Goal: Task Accomplishment & Management: Use online tool/utility

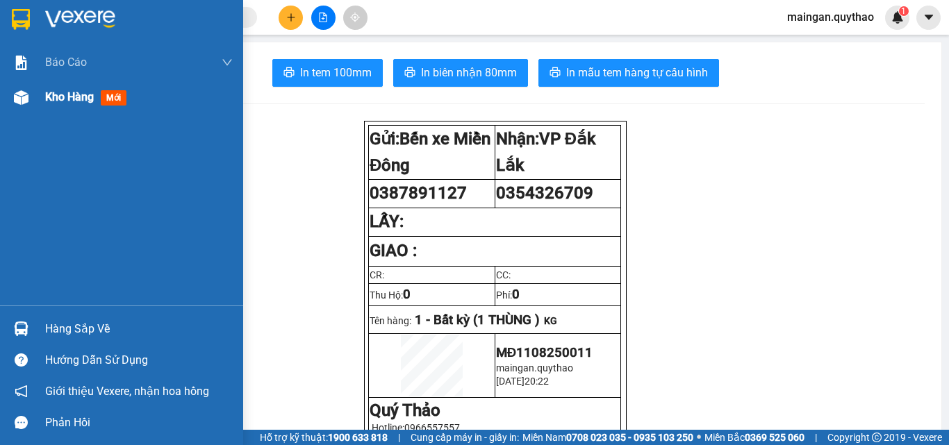
click at [48, 97] on span "Kho hàng" at bounding box center [69, 96] width 49 height 13
drag, startPoint x: 48, startPoint y: 97, endPoint x: 136, endPoint y: 167, distance: 112.2
click at [51, 95] on span "Kho hàng" at bounding box center [69, 96] width 49 height 13
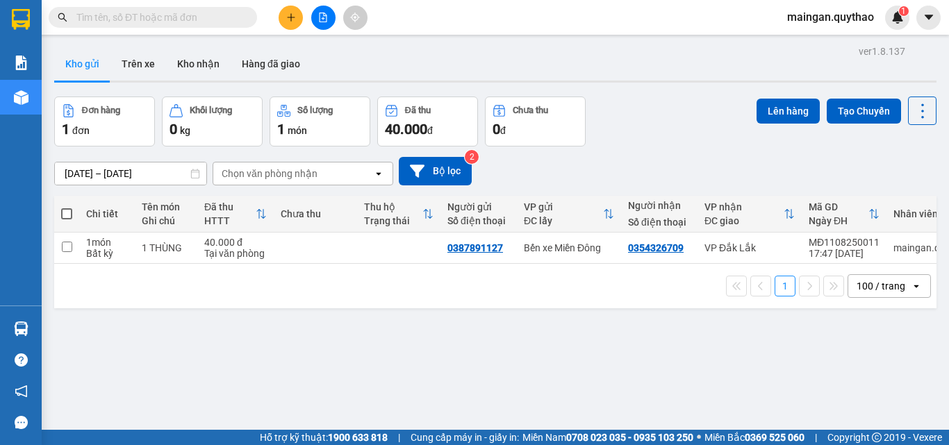
drag, startPoint x: 66, startPoint y: 214, endPoint x: 699, endPoint y: 198, distance: 633.3
click at [67, 213] on span at bounding box center [66, 213] width 11 height 11
click at [67, 207] on input "checkbox" at bounding box center [67, 207] width 0 height 0
checkbox input "true"
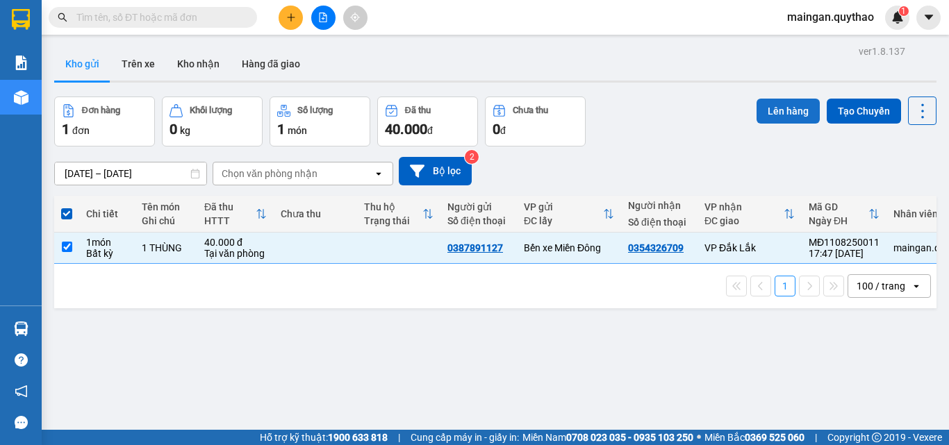
click at [785, 117] on button "Lên hàng" at bounding box center [788, 111] width 63 height 25
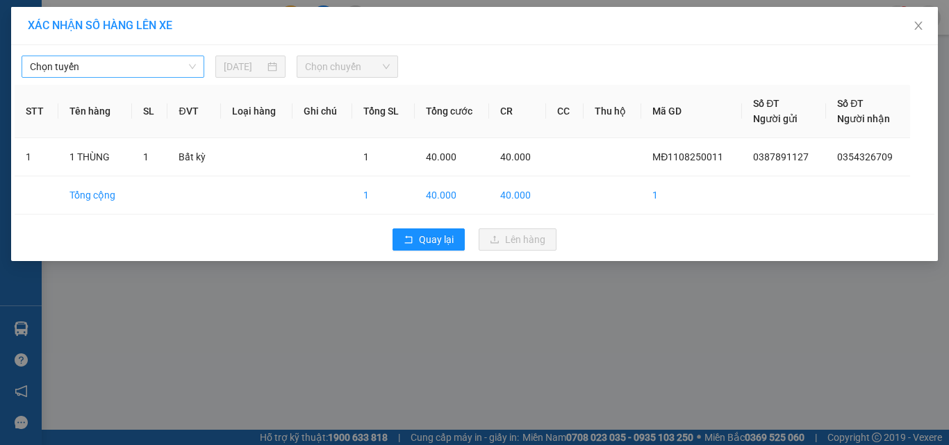
click at [69, 72] on span "Chọn tuyến" at bounding box center [113, 66] width 166 height 21
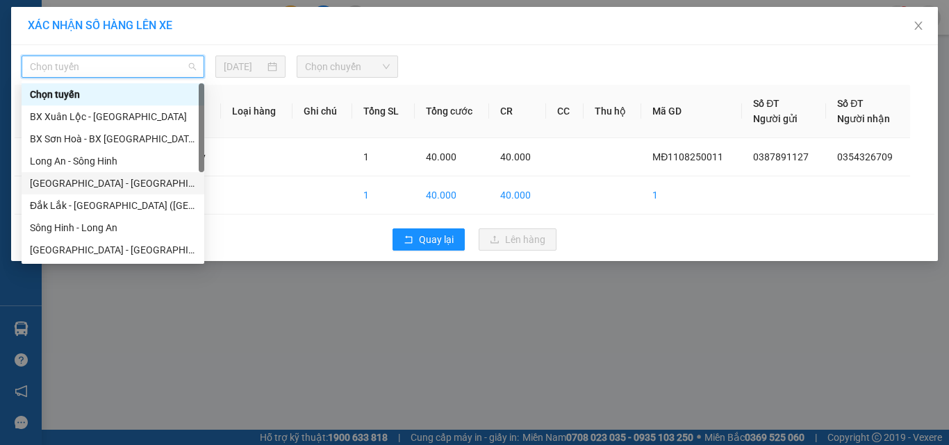
drag, startPoint x: 136, startPoint y: 184, endPoint x: 153, endPoint y: 169, distance: 23.1
click at [136, 183] on div "[GEOGRAPHIC_DATA] - [GEOGRAPHIC_DATA] ([GEOGRAPHIC_DATA] mới)" at bounding box center [113, 183] width 166 height 15
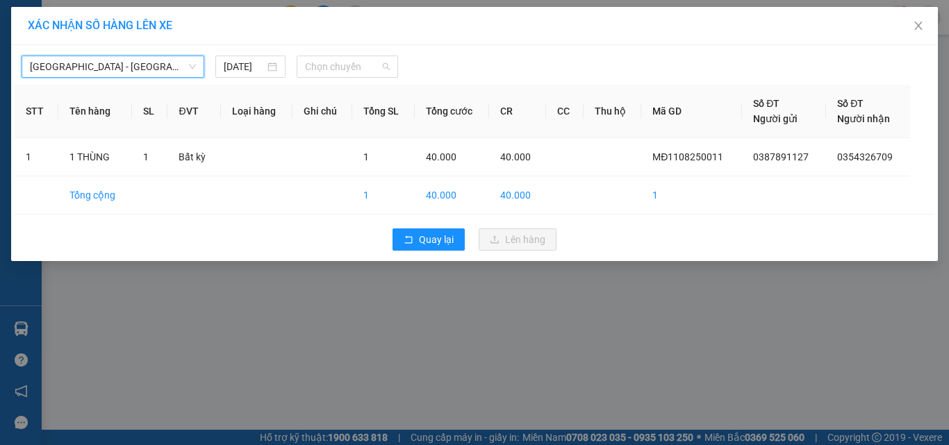
drag, startPoint x: 318, startPoint y: 65, endPoint x: 335, endPoint y: 101, distance: 39.5
click at [318, 73] on span "Chọn chuyến" at bounding box center [347, 66] width 85 height 21
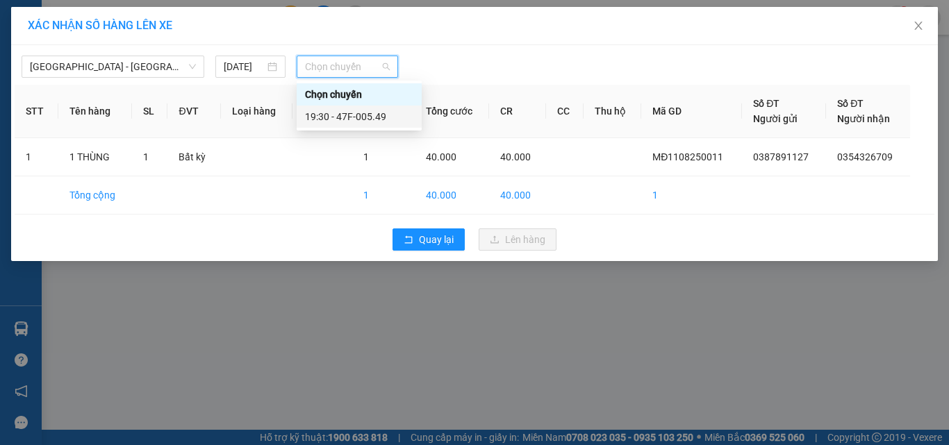
click at [341, 109] on div "19:30 - 47F-005.49" at bounding box center [359, 117] width 125 height 22
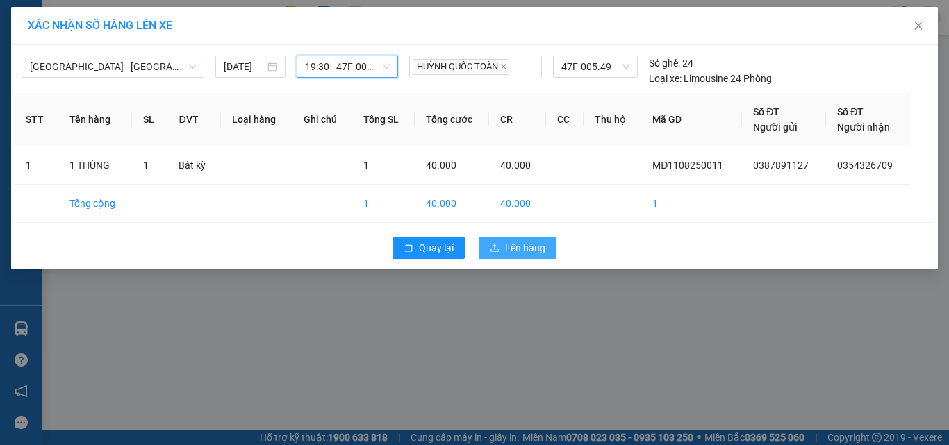
click at [493, 243] on button "Lên hàng" at bounding box center [518, 248] width 78 height 22
click at [494, 243] on icon "loading" at bounding box center [495, 248] width 14 height 14
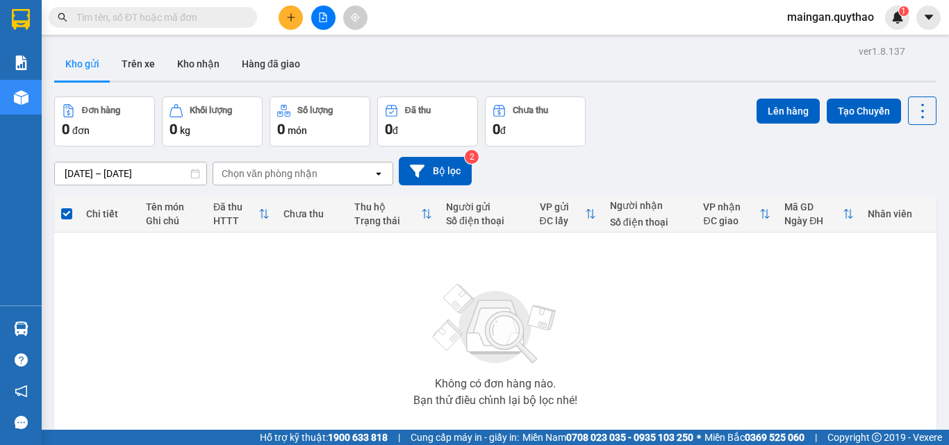
click at [325, 21] on icon "file-add" at bounding box center [323, 18] width 10 height 10
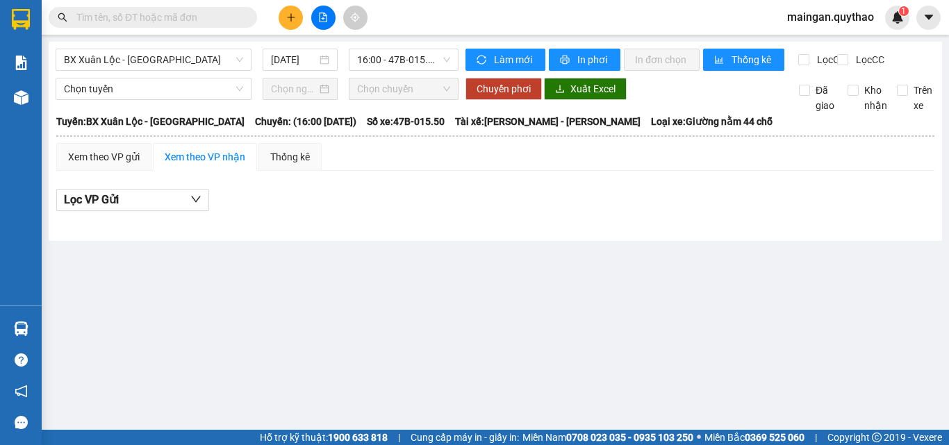
click at [121, 71] on div "BX Xuân Lộc - [GEOGRAPHIC_DATA] [DATE] 16:00 - 47B-015.50" at bounding box center [257, 60] width 403 height 22
click at [126, 63] on span "BX Xuân Lộc - [GEOGRAPHIC_DATA]" at bounding box center [153, 59] width 179 height 21
drag, startPoint x: 828, startPoint y: 295, endPoint x: 918, endPoint y: 40, distance: 269.9
click at [829, 285] on main "BX [GEOGRAPHIC_DATA] - [GEOGRAPHIC_DATA] [DATE] 16:00 - 47B-015.50 Làm mới In p…" at bounding box center [474, 215] width 949 height 430
